Goal: Use online tool/utility: Utilize a website feature to perform a specific function

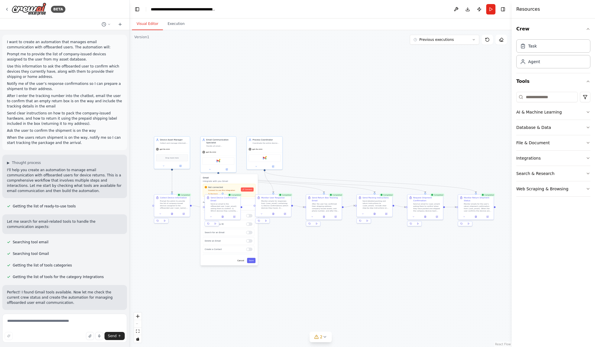
scroll to position [866, 0]
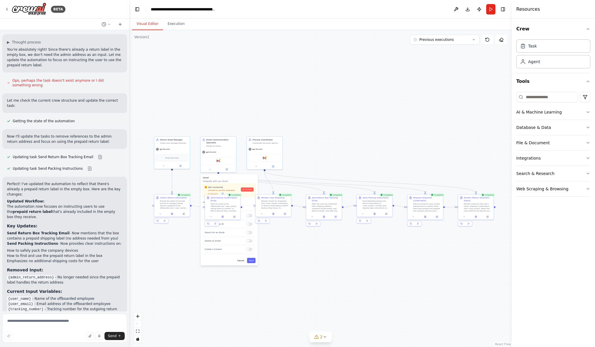
click at [290, 250] on div ".deletable-edge-delete-btn { width: 20px; height: 20px; border: 0px solid #ffff…" at bounding box center [321, 188] width 382 height 317
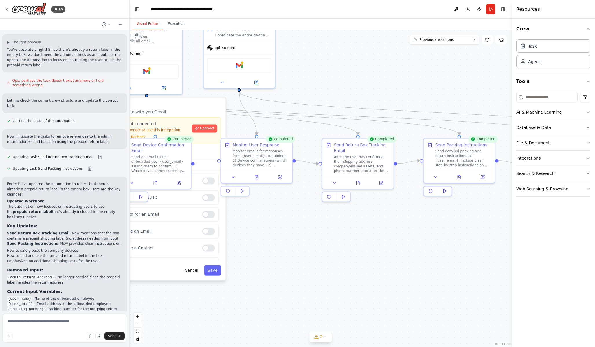
click at [330, 71] on div ".deletable-edge-delete-btn { width: 20px; height: 20px; border: 0px solid #ffff…" at bounding box center [321, 188] width 382 height 317
click at [348, 92] on div ".deletable-edge-delete-btn { width: 20px; height: 20px; border: 0px solid #ffff…" at bounding box center [321, 188] width 382 height 317
click at [371, 67] on div ".deletable-edge-delete-btn { width: 20px; height: 20px; border: 0px solid #ffff…" at bounding box center [321, 188] width 382 height 317
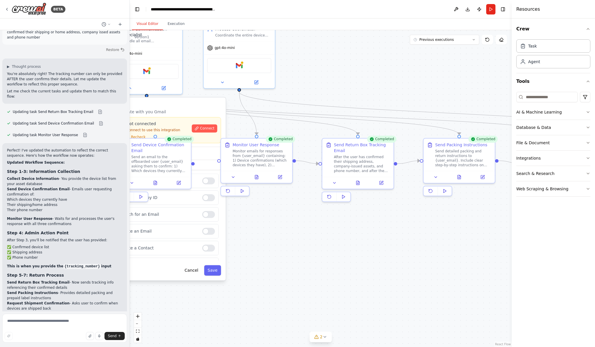
scroll to position [1315, 0]
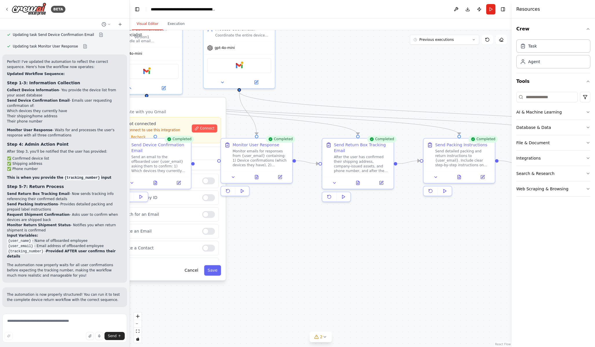
click at [241, 287] on div ".deletable-edge-delete-btn { width: 20px; height: 20px; border: 0px solid #ffff…" at bounding box center [321, 188] width 382 height 317
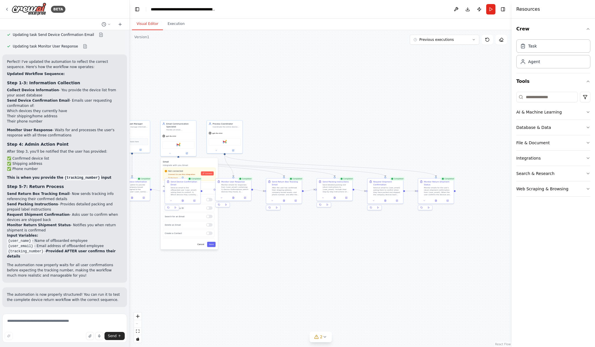
drag, startPoint x: 250, startPoint y: 195, endPoint x: 272, endPoint y: 241, distance: 50.2
click at [272, 241] on div ".deletable-edge-delete-btn { width: 20px; height: 20px; border: 0px solid #ffff…" at bounding box center [321, 188] width 382 height 317
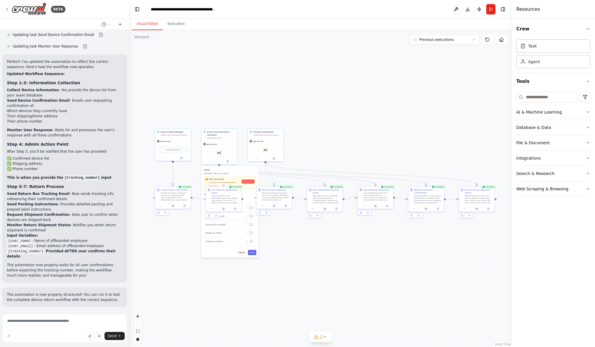
drag, startPoint x: 272, startPoint y: 241, endPoint x: 309, endPoint y: 247, distance: 37.5
click at [310, 247] on div ".deletable-edge-delete-btn { width: 20px; height: 20px; border: 0px solid #ffff…" at bounding box center [321, 188] width 382 height 317
click at [304, 243] on div ".deletable-edge-delete-btn { width: 20px; height: 20px; border: 0px solid #ffff…" at bounding box center [321, 188] width 382 height 317
click at [238, 253] on button "Cancel" at bounding box center [241, 252] width 10 height 5
click at [239, 253] on button "Cancel" at bounding box center [241, 252] width 10 height 5
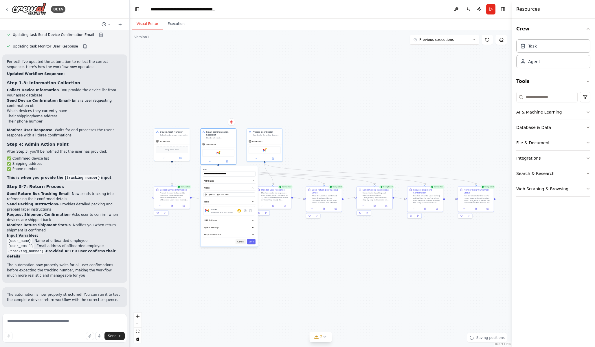
click at [241, 243] on button "Cancel" at bounding box center [241, 241] width 10 height 5
click at [321, 152] on div ".deletable-edge-delete-btn { width: 20px; height: 20px; border: 0px solid #ffff…" at bounding box center [321, 188] width 382 height 317
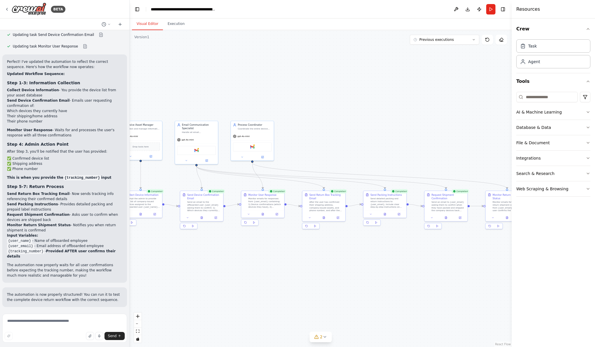
scroll to position [867, 0]
